Goal: Transaction & Acquisition: Book appointment/travel/reservation

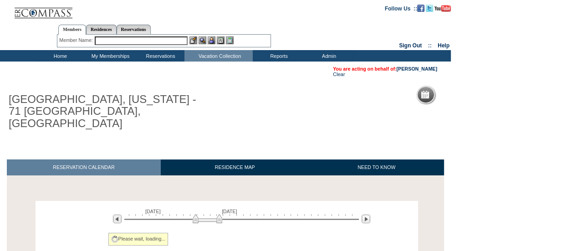
scroll to position [157, 0]
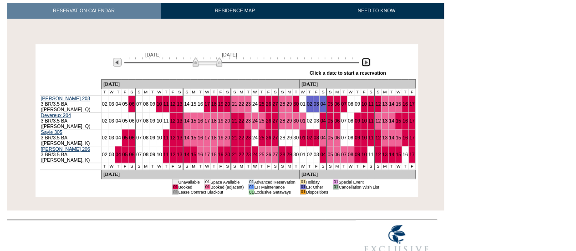
click at [368, 58] on img at bounding box center [366, 62] width 9 height 9
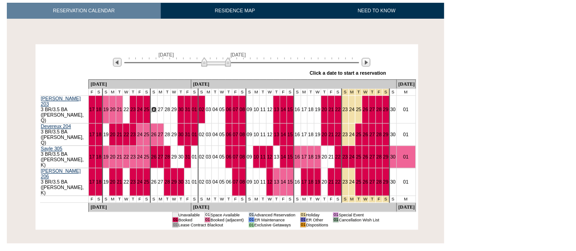
click at [157, 107] on link "26" at bounding box center [153, 109] width 5 height 5
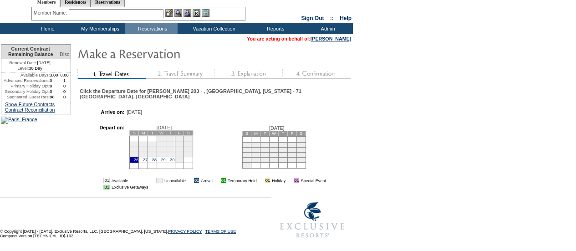
scroll to position [56, 0]
click at [165, 158] on link "29" at bounding box center [163, 160] width 5 height 5
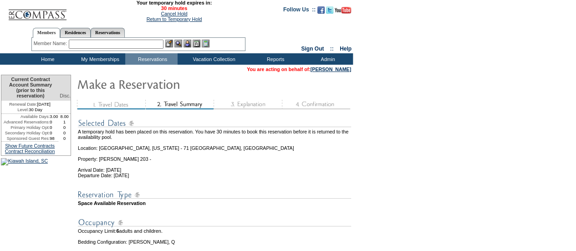
scroll to position [161, 0]
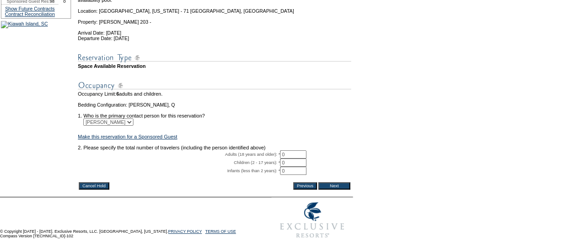
drag, startPoint x: 289, startPoint y: 143, endPoint x: 258, endPoint y: 138, distance: 31.4
click at [258, 150] on tr "Adults (18 years and older): * 0 * *" at bounding box center [214, 154] width 273 height 8
type input "3"
click at [337, 182] on input "Next" at bounding box center [334, 185] width 32 height 7
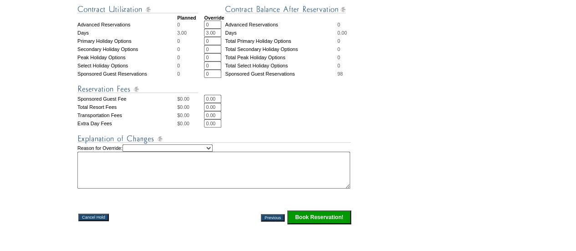
scroll to position [327, 0]
click at [185, 188] on textarea at bounding box center [213, 169] width 273 height 37
click at [320, 224] on input "Book Reservation!" at bounding box center [319, 217] width 64 height 14
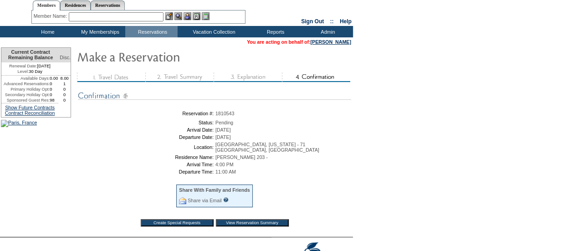
scroll to position [25, 0]
